Goal: Information Seeking & Learning: Find specific fact

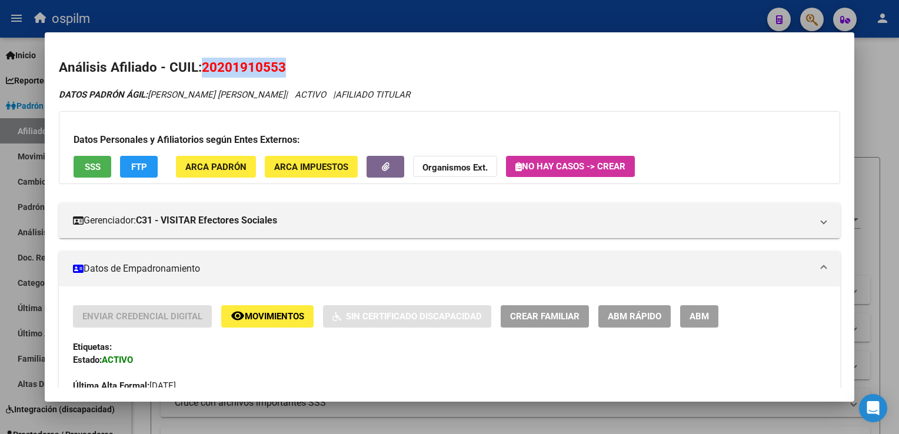
scroll to position [613, 0]
click at [97, 168] on span "SSS" at bounding box center [93, 167] width 16 height 11
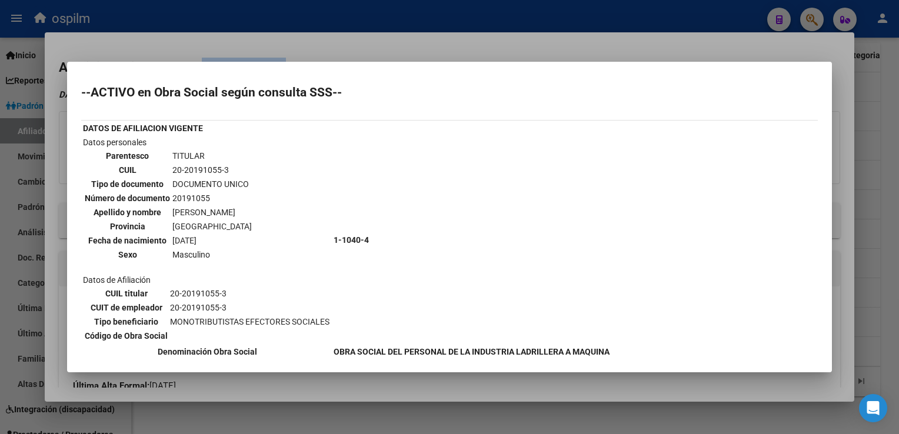
click at [458, 44] on div at bounding box center [449, 217] width 899 height 434
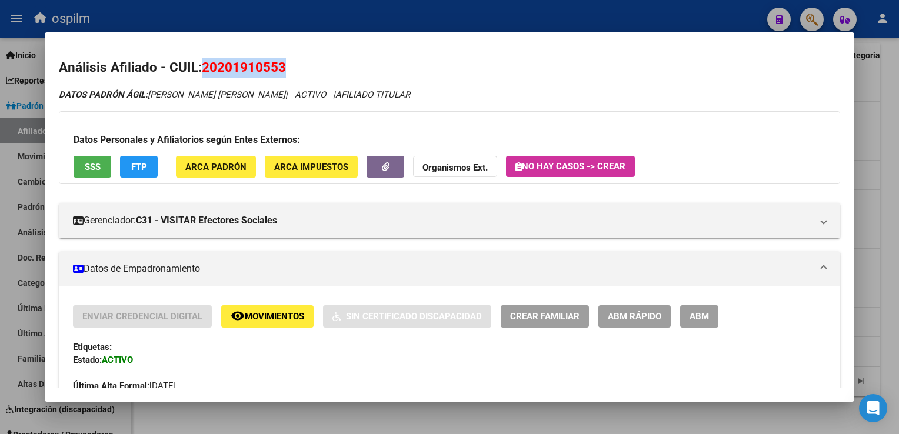
drag, startPoint x: 287, startPoint y: 68, endPoint x: 201, endPoint y: 71, distance: 85.4
click at [201, 71] on h2 "Análisis Afiliado - CUIL: 20201910553" at bounding box center [449, 68] width 781 height 20
copy span "20201910553"
click at [351, 13] on div at bounding box center [449, 217] width 899 height 434
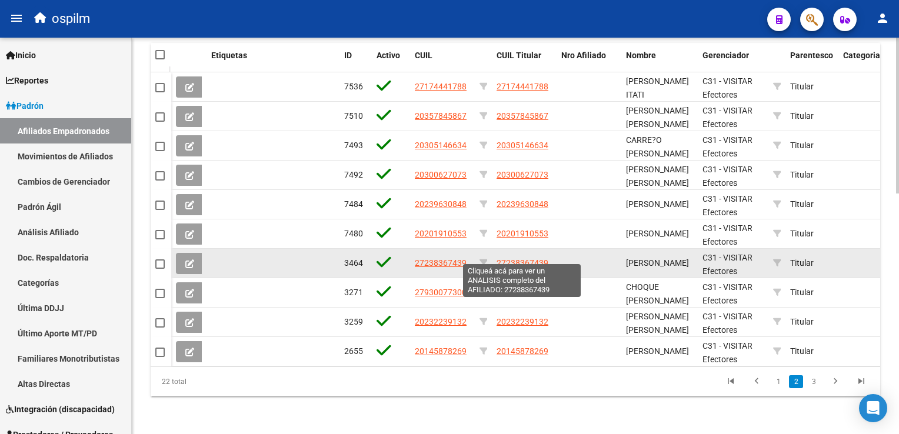
click at [543, 258] on span "27238367439" at bounding box center [523, 262] width 52 height 9
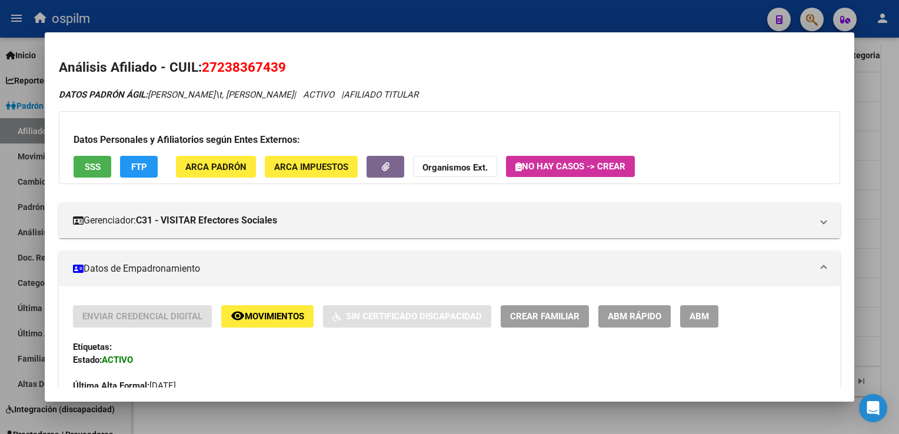
drag, startPoint x: 288, startPoint y: 64, endPoint x: 199, endPoint y: 71, distance: 89.7
click at [199, 71] on h2 "Análisis Afiliado - CUIL: 27238367439" at bounding box center [449, 68] width 781 height 20
copy h2 "27238367439"
click at [895, 117] on div at bounding box center [449, 217] width 899 height 434
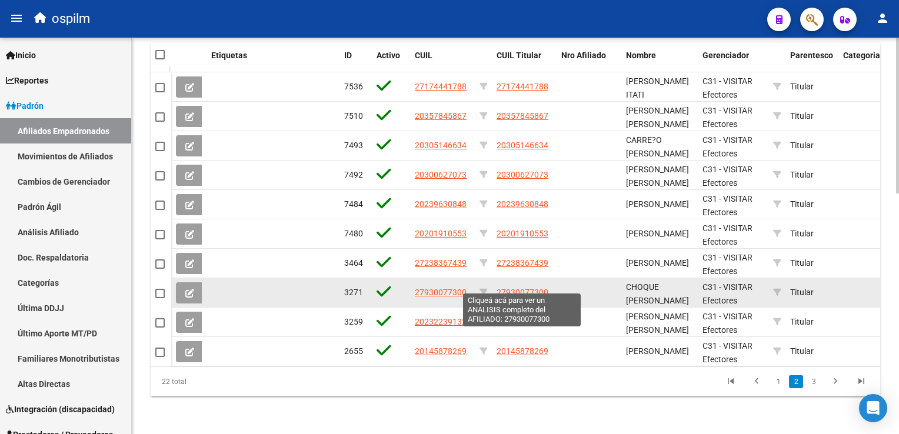
click at [506, 288] on span "27930077300" at bounding box center [523, 292] width 52 height 9
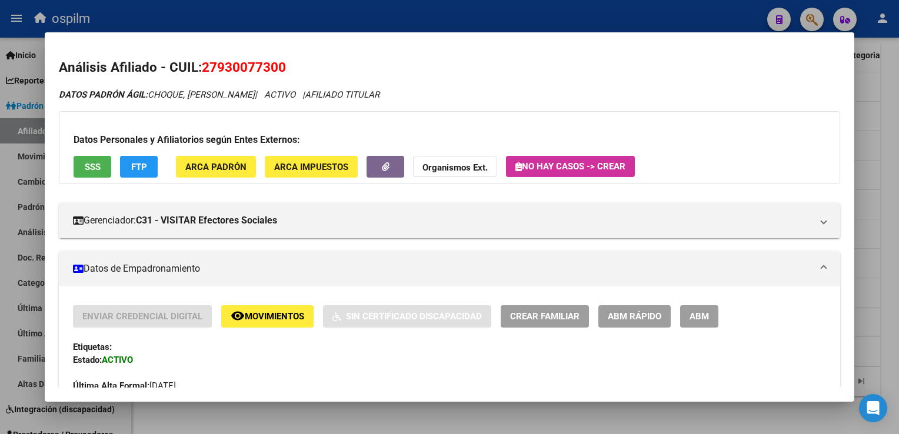
drag, startPoint x: 290, startPoint y: 68, endPoint x: 206, endPoint y: 68, distance: 84.2
click at [206, 68] on h2 "Análisis Afiliado - CUIL: 27930077300" at bounding box center [449, 68] width 781 height 20
copy span "27930077300"
drag, startPoint x: 289, startPoint y: 67, endPoint x: 262, endPoint y: 68, distance: 26.5
copy span "27930077300"
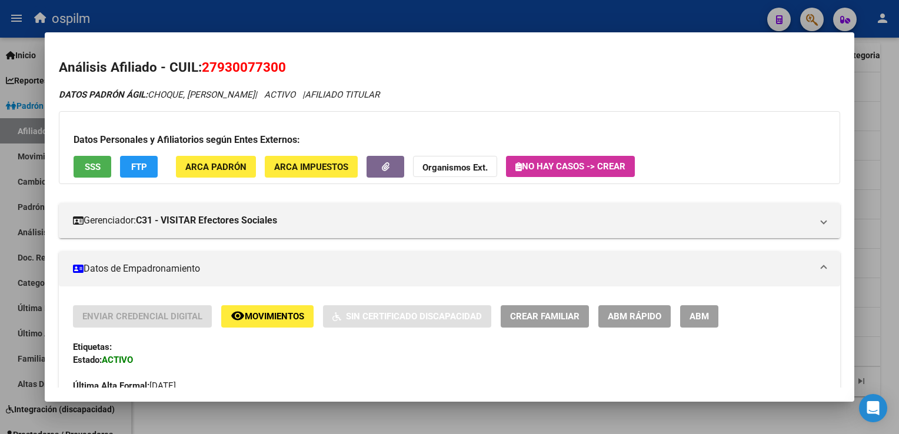
click at [882, 147] on div at bounding box center [449, 217] width 899 height 434
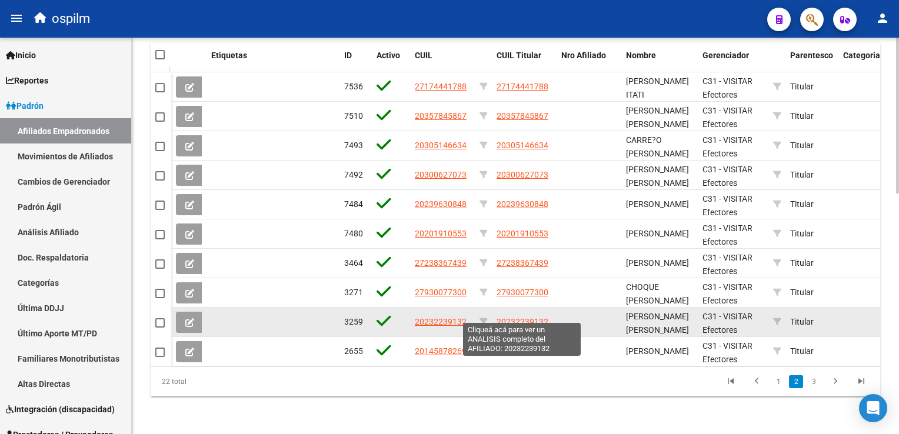
click at [517, 317] on span "20232239132" at bounding box center [523, 321] width 52 height 9
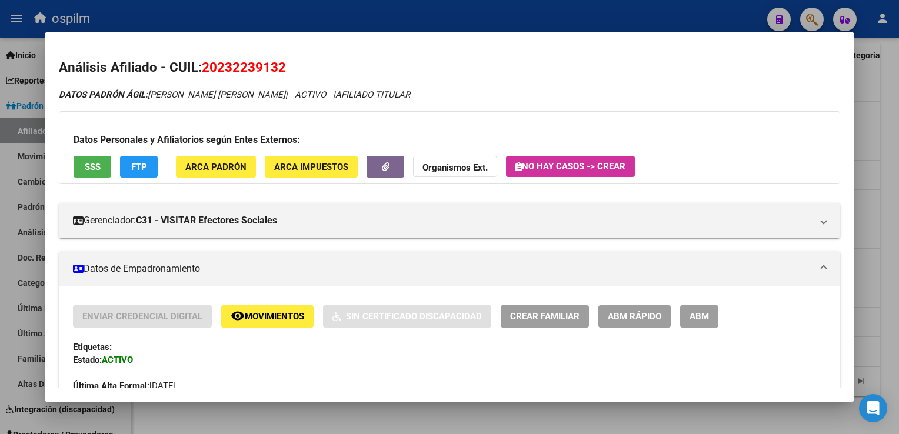
drag, startPoint x: 285, startPoint y: 68, endPoint x: 205, endPoint y: 65, distance: 80.7
click at [205, 65] on span "20232239132" at bounding box center [244, 66] width 84 height 15
copy span "20232239132"
click at [891, 155] on div at bounding box center [449, 217] width 899 height 434
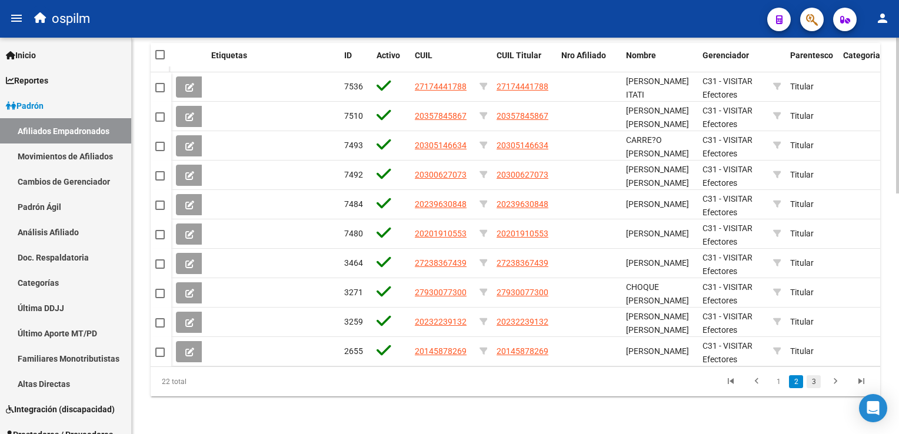
click at [812, 388] on link "3" at bounding box center [814, 381] width 14 height 13
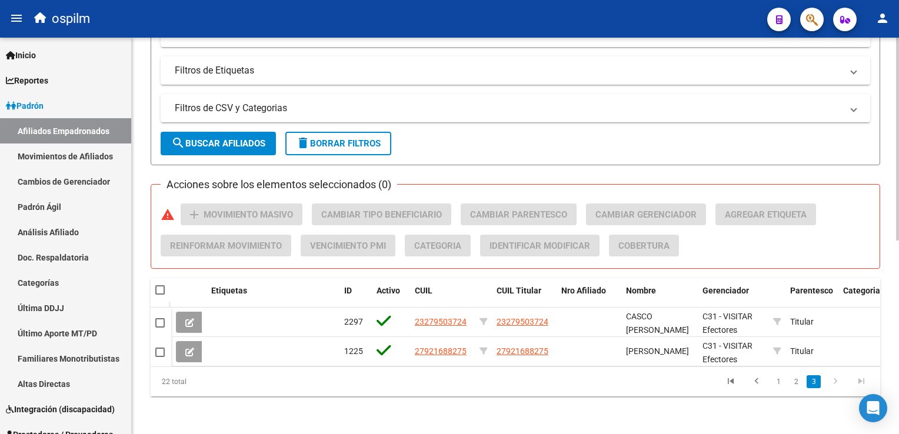
scroll to position [377, 0]
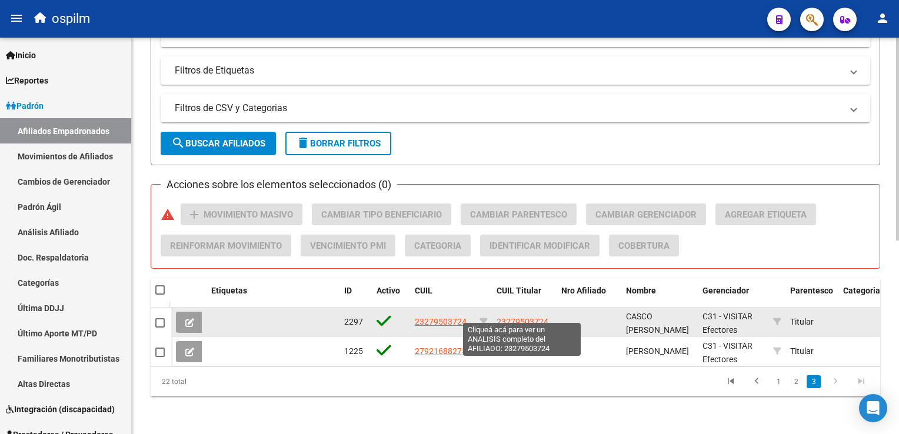
click at [520, 317] on span "23279503724" at bounding box center [523, 321] width 52 height 9
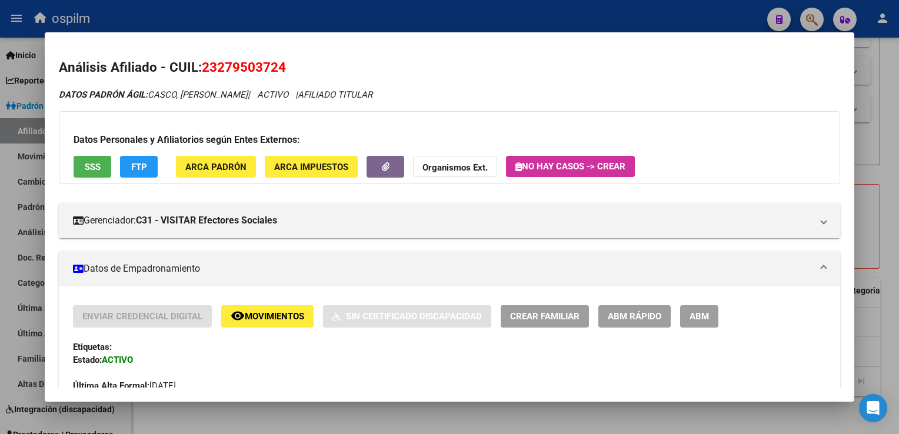
drag, startPoint x: 290, startPoint y: 70, endPoint x: 201, endPoint y: 74, distance: 89.0
click at [201, 74] on h2 "Análisis Afiliado - CUIL: 23279503724" at bounding box center [449, 68] width 781 height 20
copy h2 "23279503724"
click at [890, 280] on div at bounding box center [449, 217] width 899 height 434
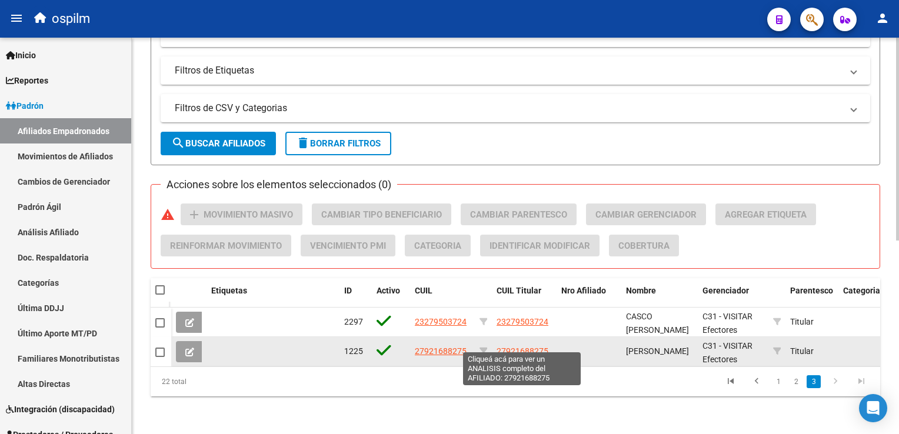
click at [527, 347] on span "27921688275" at bounding box center [523, 351] width 52 height 9
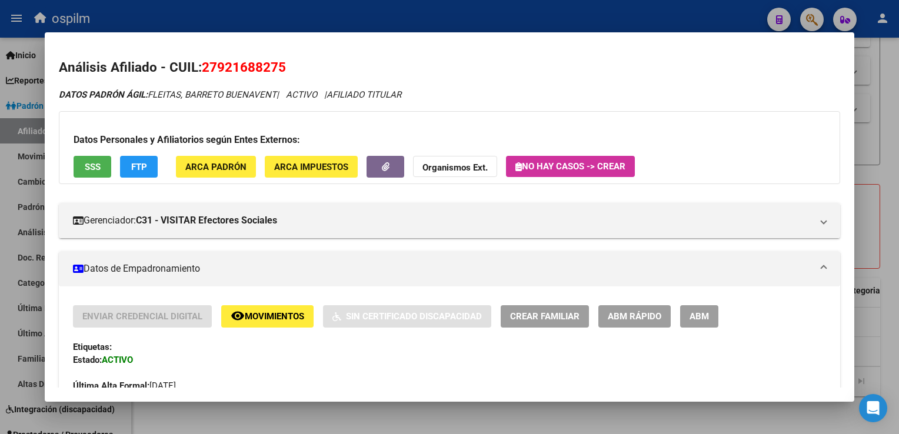
drag, startPoint x: 287, startPoint y: 67, endPoint x: 204, endPoint y: 72, distance: 83.7
click at [204, 72] on h2 "Análisis Afiliado - CUIL: 27921688275" at bounding box center [449, 68] width 781 height 20
copy span "27921688275"
click at [887, 100] on div at bounding box center [449, 217] width 899 height 434
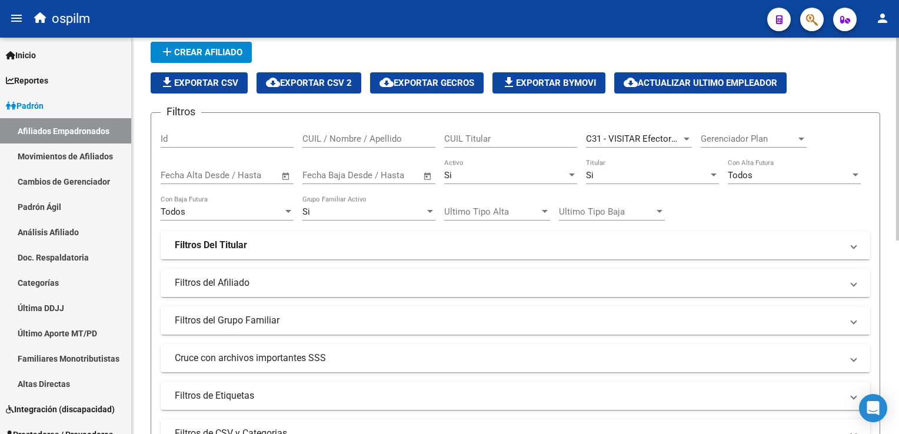
scroll to position [34, 0]
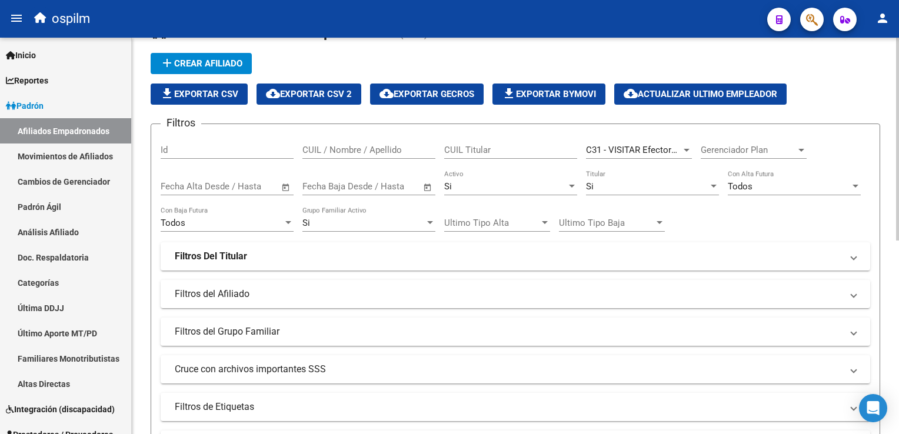
click at [892, 77] on div "PADRON -> Afiliados Empadronados (alt+a) add Crear Afiliado file_download Expor…" at bounding box center [517, 387] width 770 height 767
click at [646, 149] on span "C31 - VISITAR Efectores Sociales" at bounding box center [651, 150] width 131 height 11
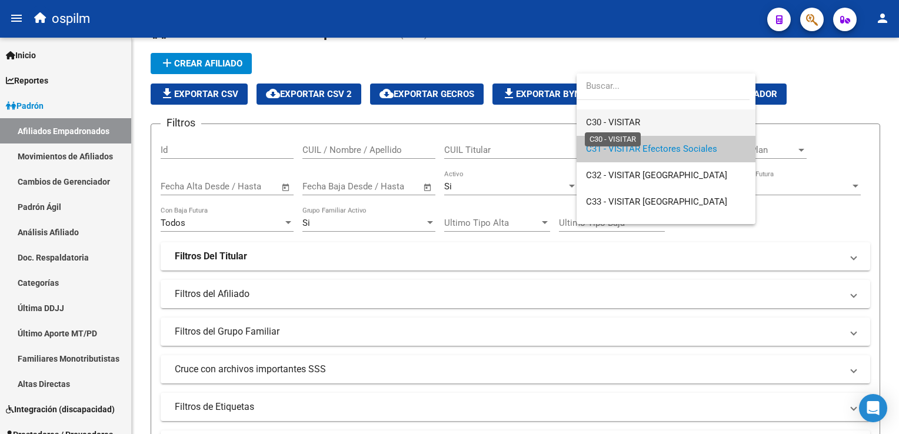
click at [628, 118] on span "C30 - VISITAR" at bounding box center [613, 122] width 54 height 11
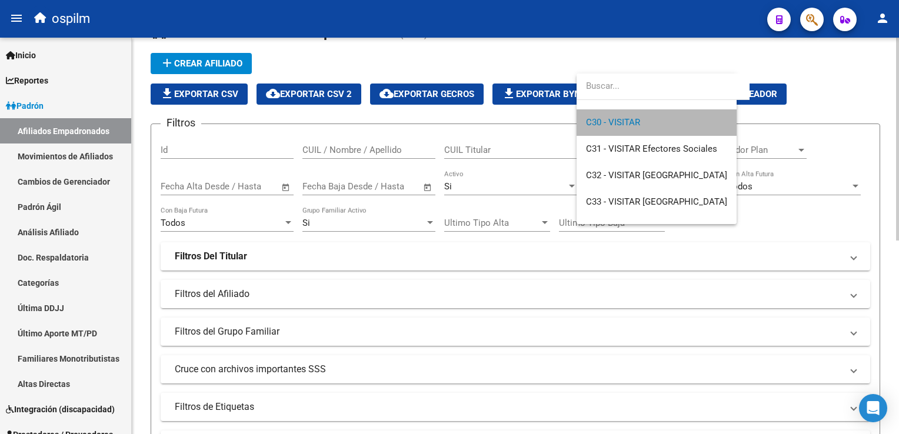
scroll to position [159, 0]
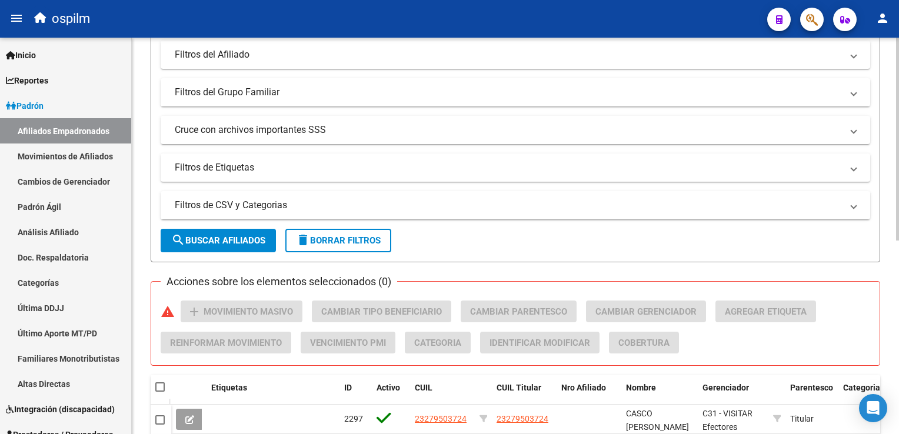
click at [899, 201] on html "menu ospilm person Firma Express Inicio Calendario SSS Instructivos Contacto OS…" at bounding box center [449, 217] width 899 height 434
click at [198, 242] on span "search Buscar Afiliados" at bounding box center [218, 242] width 94 height 11
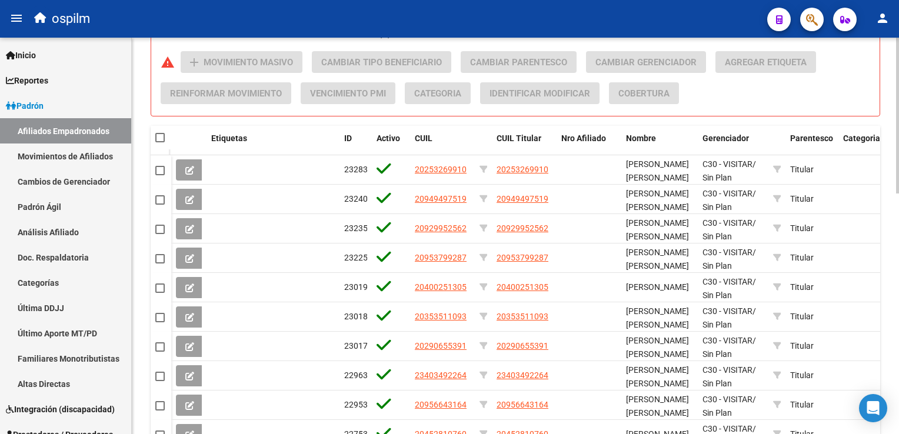
scroll to position [524, 0]
click at [899, 262] on html "menu ospilm person Firma Express Inicio Calendario SSS Instructivos Contacto OS…" at bounding box center [449, 217] width 899 height 434
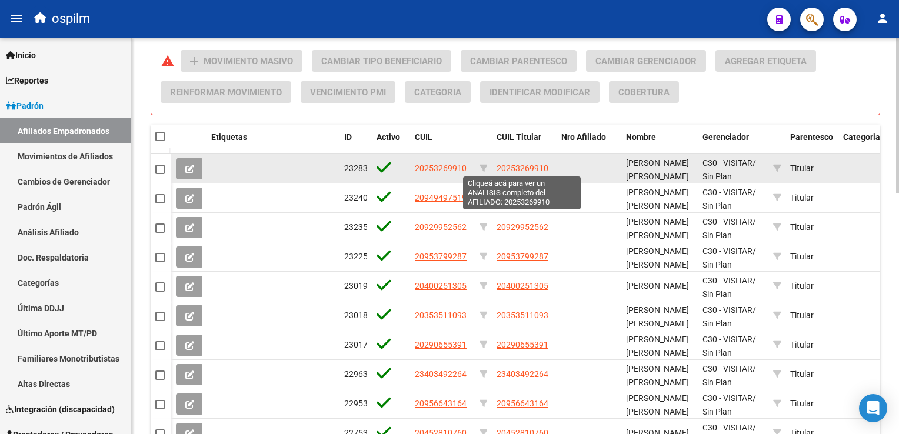
click at [531, 165] on span "20253269910" at bounding box center [523, 168] width 52 height 9
type textarea "20253269910"
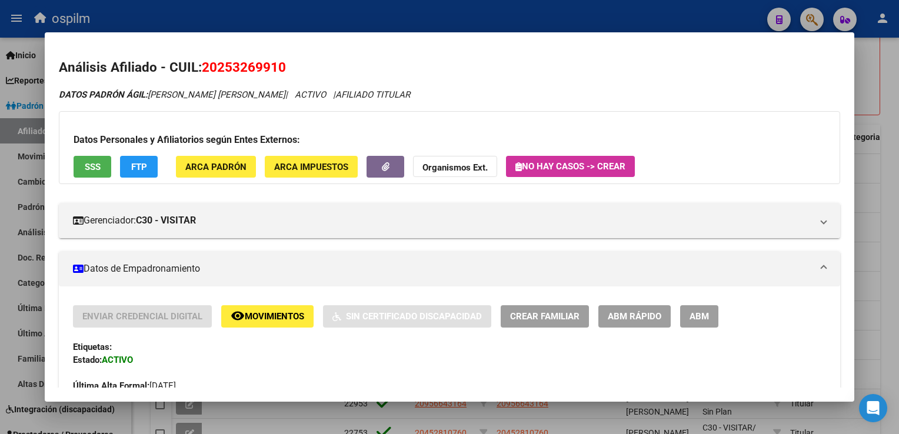
drag, startPoint x: 288, startPoint y: 66, endPoint x: 205, endPoint y: 64, distance: 83.0
click at [205, 64] on h2 "Análisis Afiliado - CUIL: 20253269910" at bounding box center [449, 68] width 781 height 20
copy span "20253269910"
click at [88, 167] on span "SSS" at bounding box center [93, 167] width 16 height 11
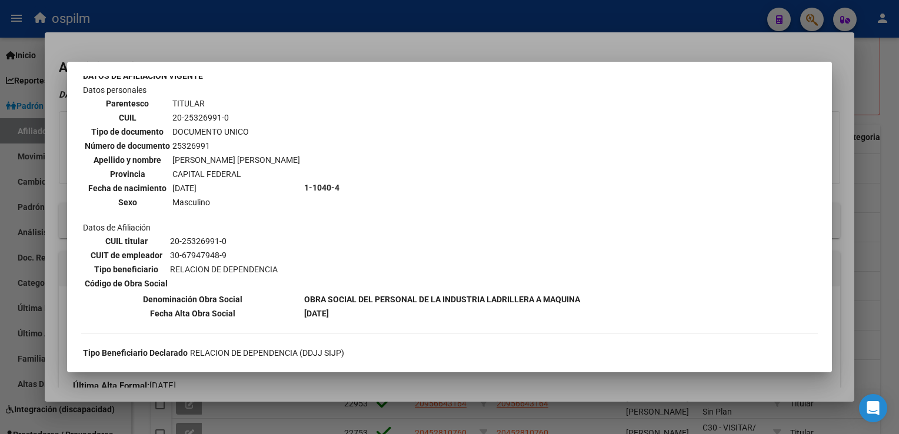
scroll to position [0, 0]
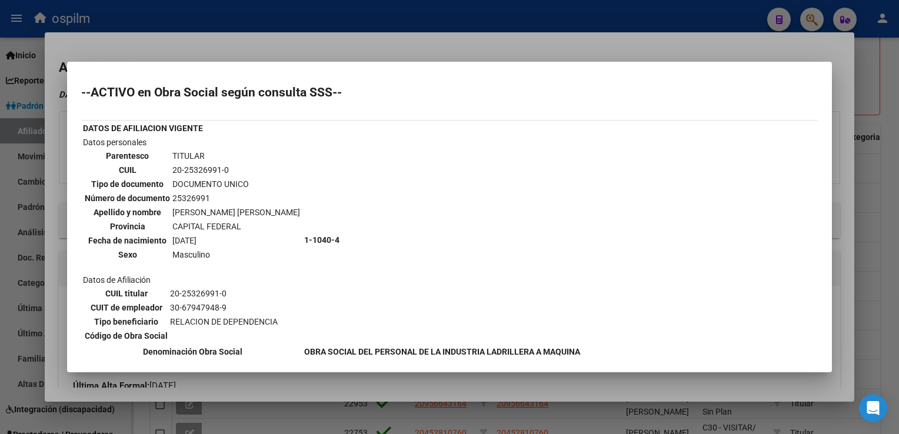
click at [832, 87] on mat-dialog-content "--ACTIVO en Obra Social según consulta SSS-- DATOS DE AFILIACION VIGENTE Datos …" at bounding box center [449, 217] width 765 height 282
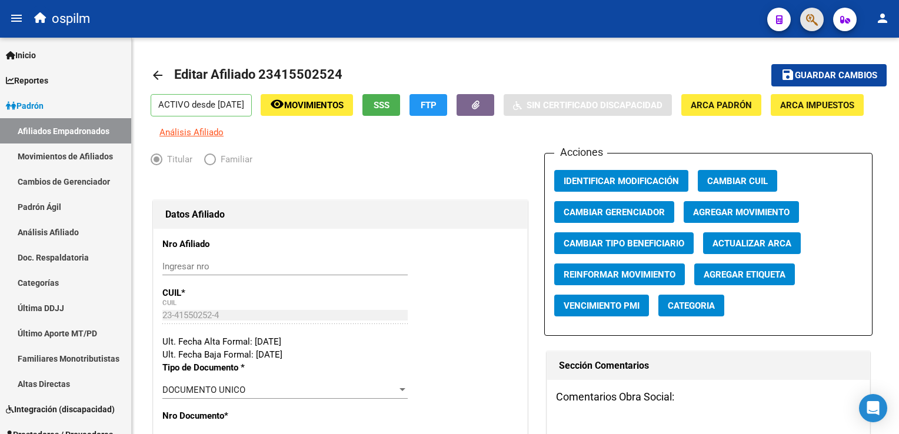
click at [805, 18] on button "button" at bounding box center [812, 20] width 24 height 24
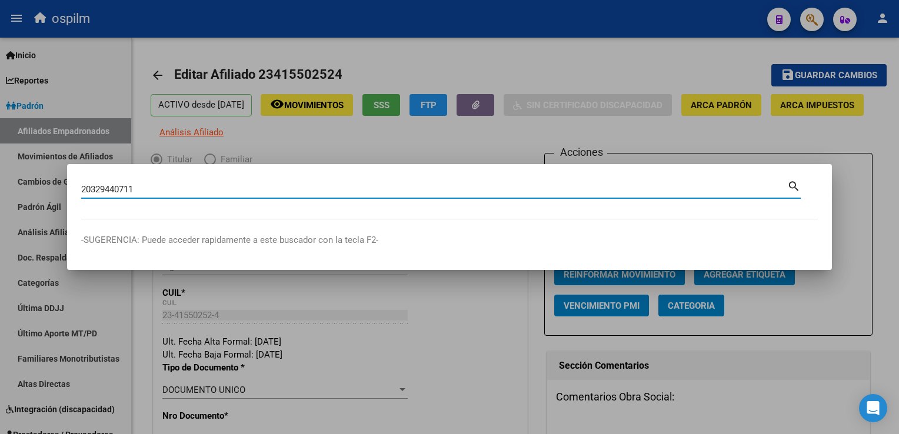
type input "20329440711"
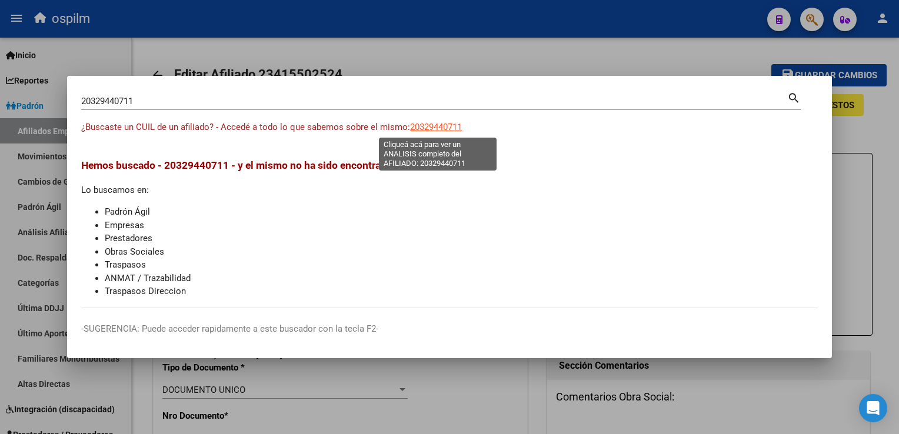
click at [452, 128] on span "20329440711" at bounding box center [436, 127] width 52 height 11
type textarea "20329440711"
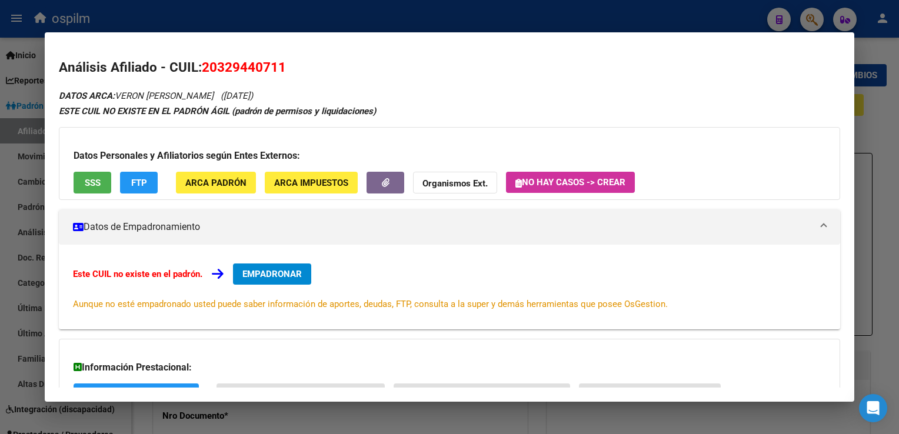
click at [87, 178] on span "SSS" at bounding box center [93, 183] width 16 height 11
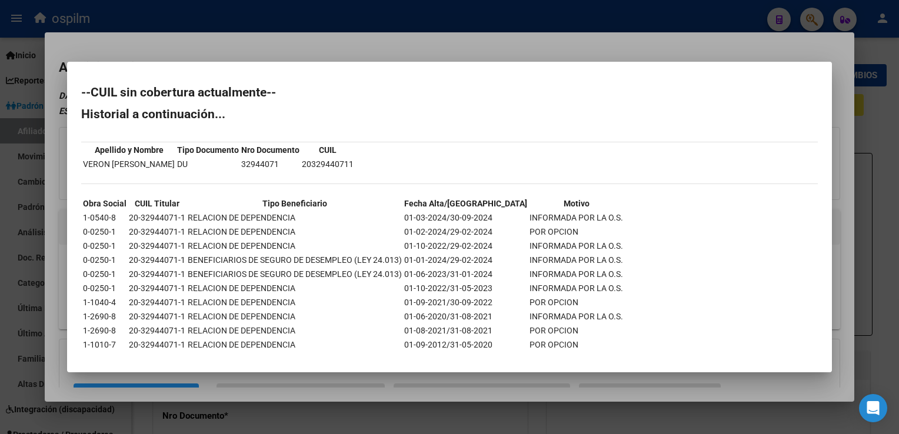
click at [717, 49] on div at bounding box center [449, 217] width 899 height 434
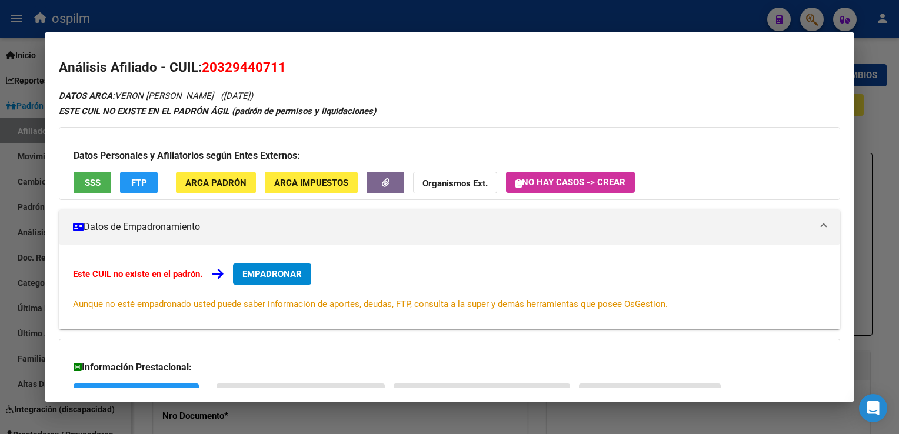
click at [878, 161] on div at bounding box center [449, 217] width 899 height 434
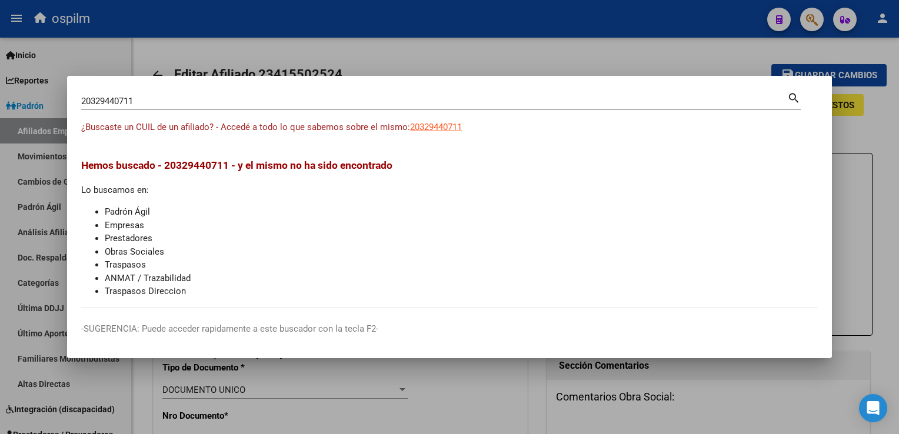
drag, startPoint x: 437, startPoint y: 54, endPoint x: 404, endPoint y: 39, distance: 36.9
click at [436, 53] on div at bounding box center [449, 217] width 899 height 434
